Goal: Task Accomplishment & Management: Use online tool/utility

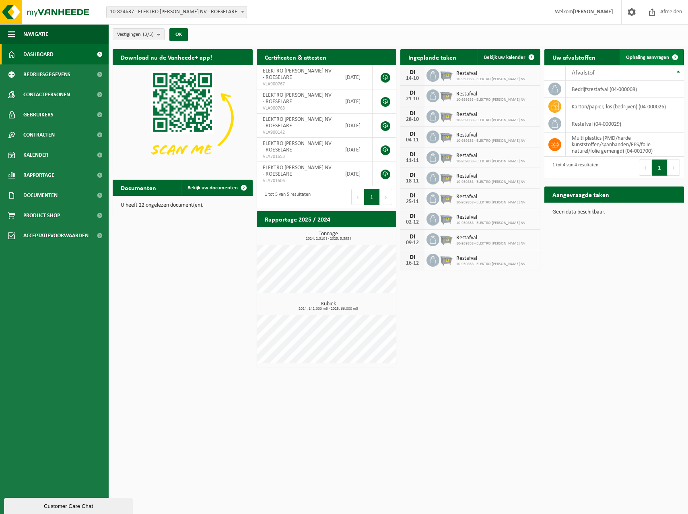
click at [667, 58] on span "Ophaling aanvragen" at bounding box center [647, 57] width 43 height 5
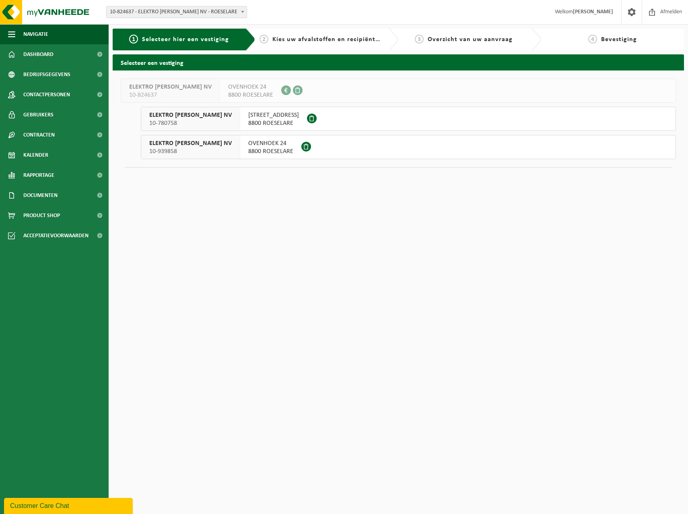
click at [252, 144] on span "OVENHOEK 24" at bounding box center [270, 143] width 45 height 8
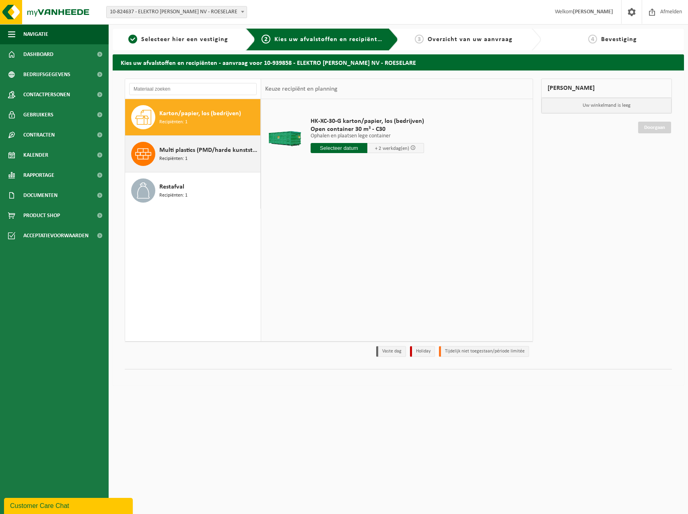
click at [198, 160] on div "Multi plastics (PMD/harde kunststoffen/spanbanden/EPS/folie naturel/folie gemen…" at bounding box center [208, 154] width 99 height 24
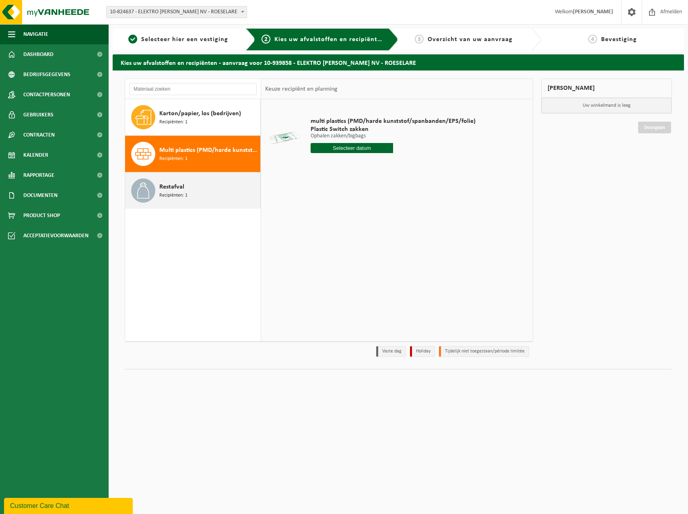
click at [194, 184] on div "Restafval Recipiënten: 1" at bounding box center [208, 190] width 99 height 24
